Goal: Task Accomplishment & Management: Manage account settings

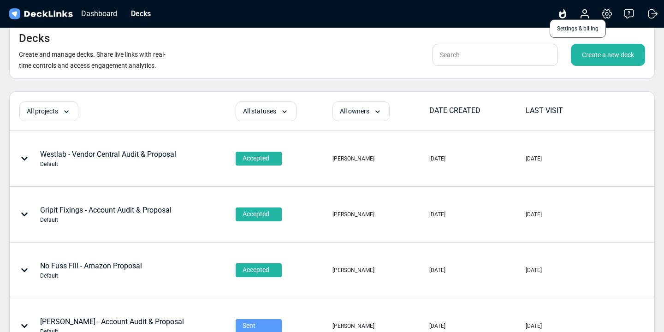
click at [607, 15] on icon at bounding box center [607, 13] width 3 height 3
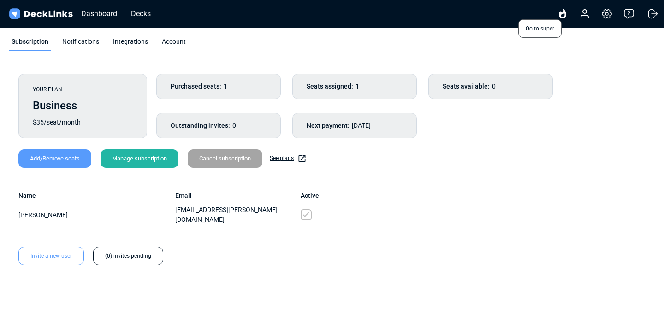
click at [559, 17] on icon at bounding box center [562, 13] width 11 height 11
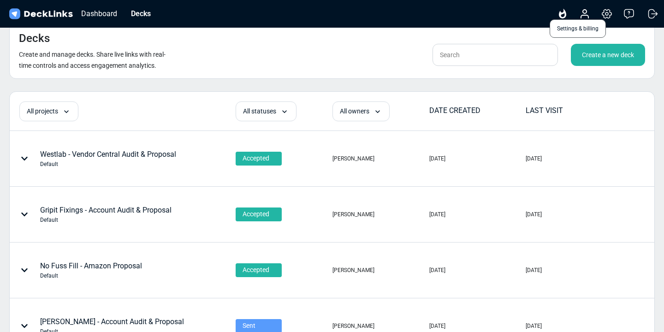
click at [603, 18] on icon at bounding box center [606, 13] width 11 height 11
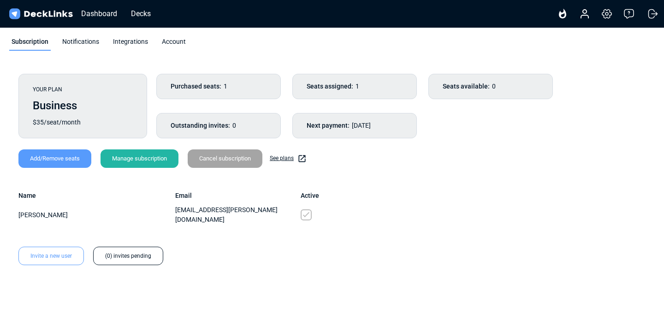
click at [154, 161] on div "Manage subscription" at bounding box center [140, 158] width 78 height 18
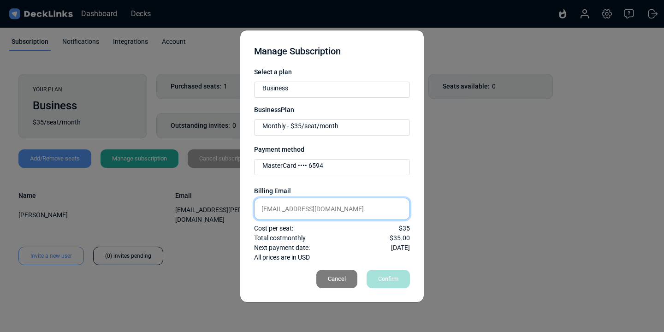
click at [284, 210] on input "[EMAIL_ADDRESS][DOMAIN_NAME]" at bounding box center [332, 209] width 156 height 22
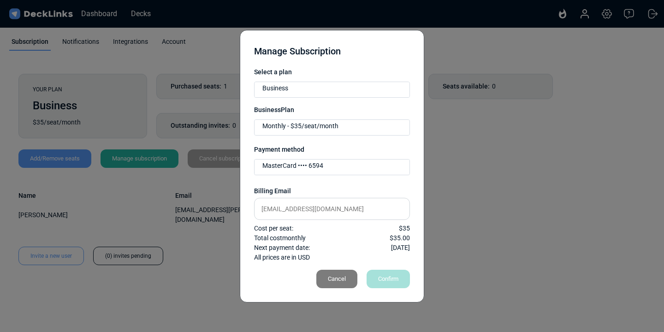
click at [553, 171] on div "Manage Subscription Select a plan Business Business Plan Monthly - $35/seat/mon…" at bounding box center [332, 166] width 664 height 332
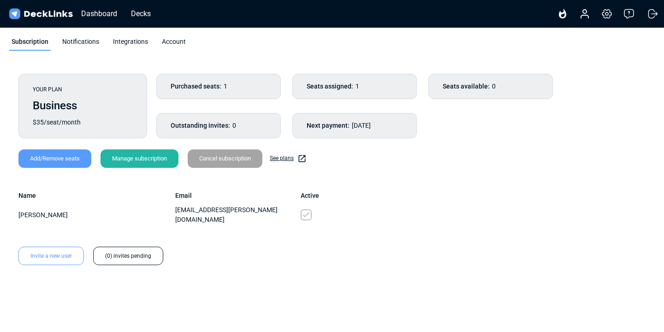
click at [149, 157] on div "Manage subscription" at bounding box center [140, 158] width 78 height 18
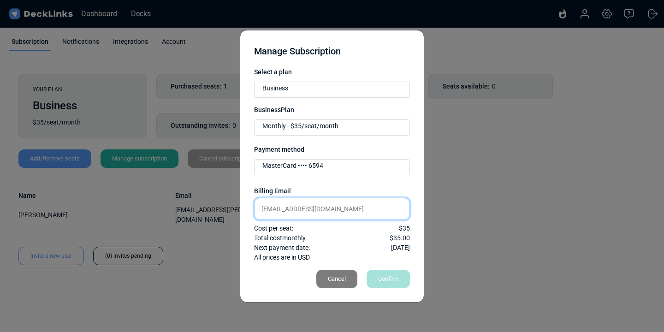
click at [346, 203] on input "[EMAIL_ADDRESS][DOMAIN_NAME]" at bounding box center [332, 209] width 156 height 22
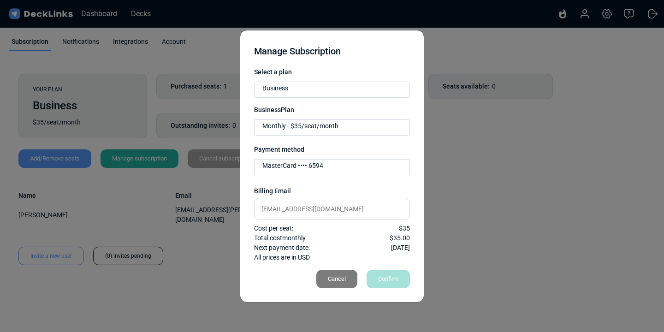
click at [538, 169] on div "Manage Subscription Select a plan Business Business Plan Monthly - $35/seat/mon…" at bounding box center [332, 166] width 664 height 332
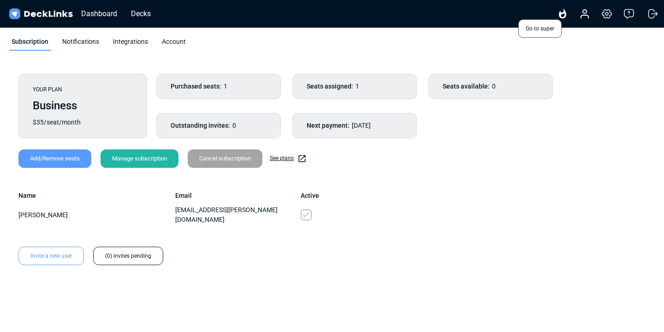
click at [564, 19] on icon at bounding box center [562, 13] width 11 height 11
